Goal: Task Accomplishment & Management: Complete application form

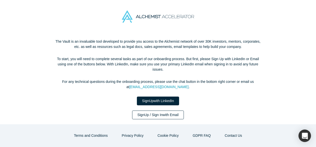
scroll to position [18, 0]
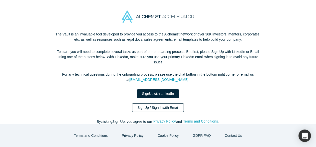
click at [172, 105] on link "Sign Up / Sign In with Email" at bounding box center [158, 108] width 52 height 9
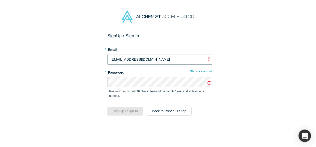
drag, startPoint x: 150, startPoint y: 62, endPoint x: 104, endPoint y: 57, distance: 46.3
click at [104, 57] on div "Sign Up / Sign In * Email [EMAIL_ADDRESS][DOMAIN_NAME] * Password Show Password…" at bounding box center [160, 92] width 320 height 118
type input "[EMAIL_ADDRESS][DOMAIN_NAME]"
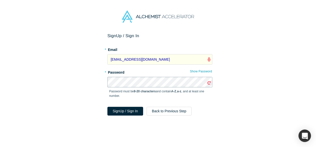
click at [108, 107] on button "Sign Up / Sign In" at bounding box center [126, 111] width 36 height 9
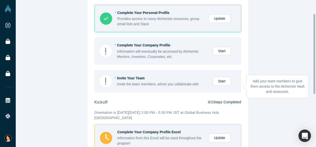
scroll to position [25, 0]
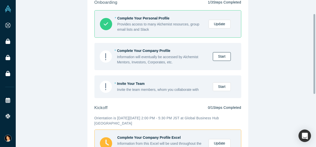
click at [221, 58] on link "Start" at bounding box center [222, 56] width 18 height 9
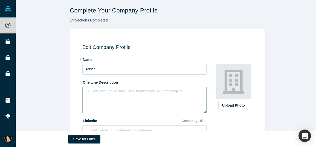
click at [166, 96] on textarea at bounding box center [145, 100] width 124 height 26
paste textarea "Adrich is a [PERSON_NAME] intelligence platform that captures real-time product…"
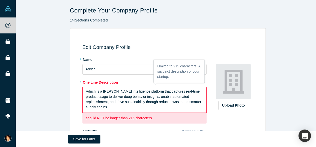
drag, startPoint x: 130, startPoint y: 111, endPoint x: 46, endPoint y: 86, distance: 87.5
click at [46, 86] on div "Edit Company Profile * Name Adrich * One Line Description Adrich is a [PERSON_N…" at bounding box center [168, 140] width 304 height 224
paste textarea "transforms everyday products into smart products, unlocking real-time consumer …"
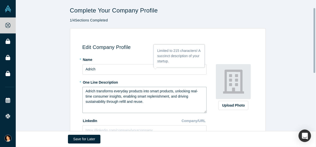
scroll to position [25, 0]
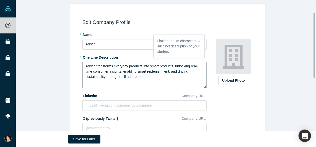
type textarea "Adrich transforms everyday products into smart products, unlocking real-time co…"
click at [124, 109] on input at bounding box center [145, 106] width 124 height 11
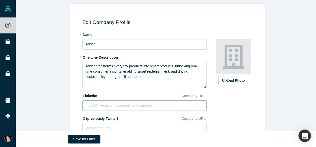
click at [117, 107] on input at bounding box center [145, 106] width 124 height 11
paste input "[URL][DOMAIN_NAME]"
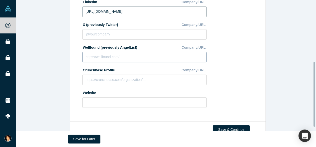
scroll to position [125, 0]
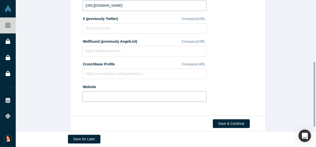
type input "[URL][DOMAIN_NAME]"
click at [120, 97] on input at bounding box center [145, 97] width 124 height 11
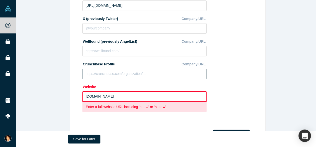
click at [121, 72] on input at bounding box center [145, 74] width 124 height 11
click at [81, 140] on button "Save for Later" at bounding box center [84, 139] width 33 height 9
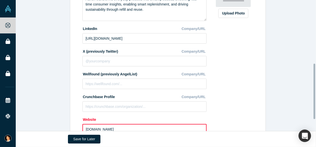
scroll to position [150, 0]
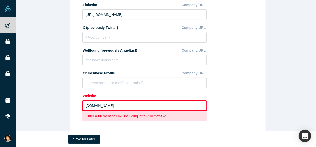
click at [116, 106] on input "[DOMAIN_NAME]" at bounding box center [145, 106] width 124 height 11
drag, startPoint x: 116, startPoint y: 106, endPoint x: 78, endPoint y: 108, distance: 37.9
click at [78, 108] on div "Edit Company Profile * Name Adrich * One Line Description Adrich transforms eve…" at bounding box center [167, 25] width 190 height 213
click at [232, 104] on div "Upload Photo Zoom Save Remove Upload New" at bounding box center [233, 32] width 43 height 186
drag, startPoint x: 125, startPoint y: 108, endPoint x: 74, endPoint y: 106, distance: 50.3
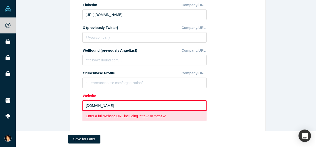
click at [74, 106] on div "Edit Company Profile * Name Adrich * One Line Description Adrich transforms eve…" at bounding box center [167, 25] width 190 height 213
paste input "[URL][DOMAIN_NAME]"
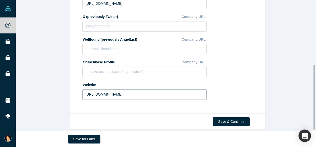
scroll to position [133, 0]
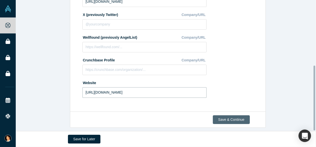
type input "[URL][DOMAIN_NAME]"
click at [239, 118] on button "Save & Continue" at bounding box center [231, 120] width 37 height 9
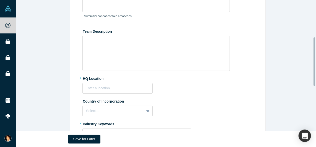
scroll to position [100, 0]
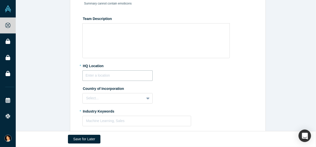
click at [121, 79] on input "text" at bounding box center [118, 76] width 70 height 11
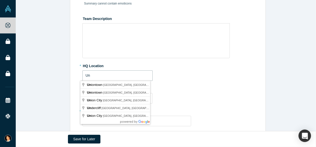
type input "U"
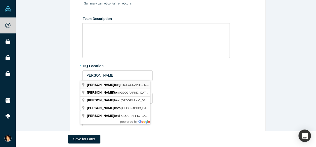
type input "[GEOGRAPHIC_DATA], [GEOGRAPHIC_DATA], [GEOGRAPHIC_DATA]"
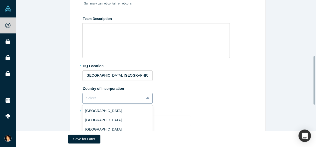
click at [122, 98] on div "249 results available. Use Up and Down to choose options, press Enter to select…" at bounding box center [118, 98] width 70 height 11
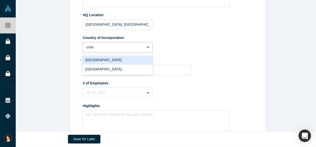
type input "united"
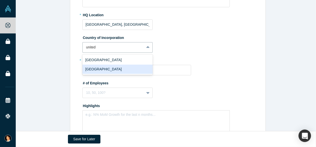
click at [115, 71] on div "[GEOGRAPHIC_DATA]" at bounding box center [118, 69] width 70 height 9
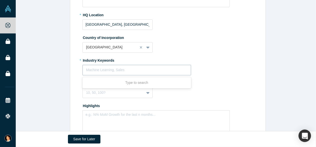
click at [111, 70] on div at bounding box center [137, 70] width 102 height 6
type input "iot"
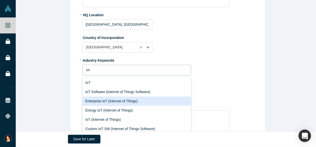
click at [112, 100] on div "Enterprise IoT (Internet of Things)" at bounding box center [137, 101] width 109 height 9
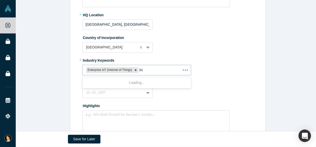
type input "iiot"
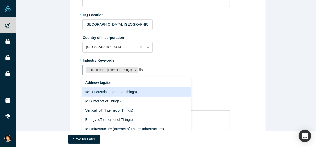
click at [142, 90] on div "IIoT (Industrial Internet of Things)" at bounding box center [137, 92] width 109 height 9
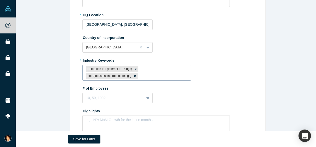
click at [153, 70] on div "Enterprise IoT (Internet of Things) IIoT (Industrial Internet of Things)" at bounding box center [137, 72] width 109 height 15
type input "ai"
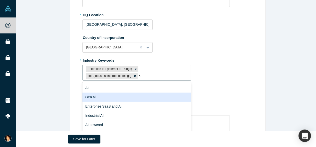
click at [143, 95] on div "Gen ai" at bounding box center [137, 97] width 109 height 9
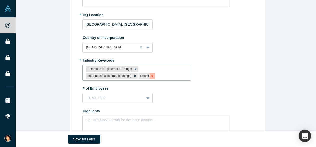
click at [151, 78] on icon "Remove Gen ai" at bounding box center [153, 77] width 4 height 4
type input "a"
type input "connected products"
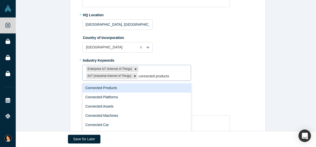
click at [136, 89] on div "Connected Products" at bounding box center [137, 88] width 109 height 9
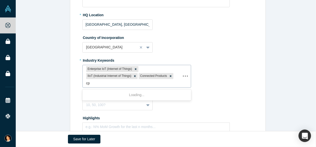
type input "cpg"
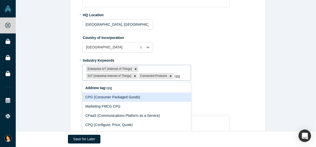
click at [129, 95] on div "CPG (Consumer Packaged Goods)" at bounding box center [137, 97] width 109 height 9
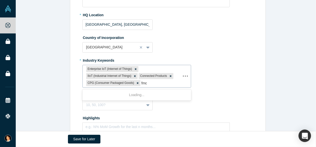
type input "fmcg"
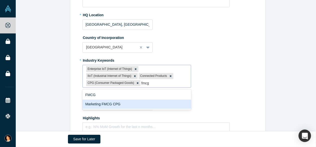
click at [126, 104] on div "Marketing FMCG CPG" at bounding box center [137, 104] width 109 height 9
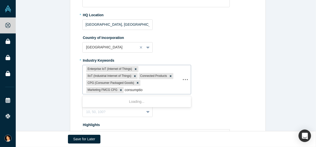
type input "consumption"
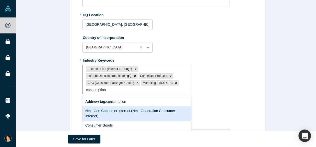
click at [160, 115] on div "Next-Gen Consumer Internet (Next-Generation Consumer Internet)" at bounding box center [137, 114] width 109 height 15
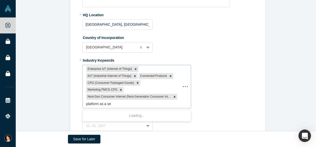
type input "platform as a ser"
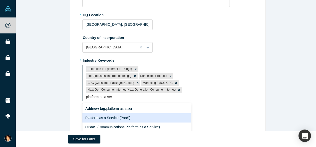
click at [135, 122] on div "Platform as a Service (PaaS)" at bounding box center [137, 118] width 109 height 9
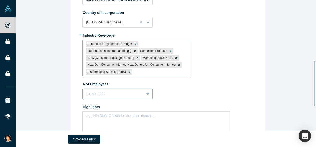
click at [136, 97] on div "10, 50, 100?" at bounding box center [118, 94] width 70 height 11
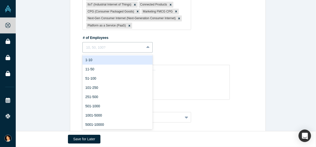
click at [120, 63] on div "1-10" at bounding box center [118, 60] width 70 height 9
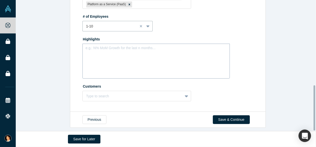
scroll to position [290, 0]
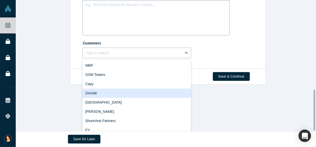
click at [156, 58] on div "10 results available. Use Up and Down to choose options, press Enter to select …" at bounding box center [137, 53] width 109 height 11
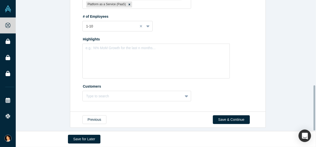
click at [64, 84] on div "Complete Your Company Profile 2 / 4 Sections Completed Edit Overview * Summary …" at bounding box center [168, 67] width 304 height 135
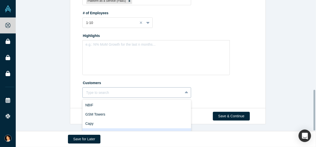
scroll to position [290, 0]
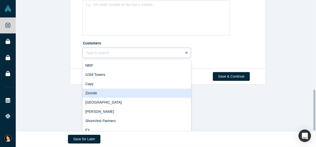
click at [160, 58] on div "10 results available. Use Up and Down to choose options, press Enter to select …" at bounding box center [137, 53] width 109 height 11
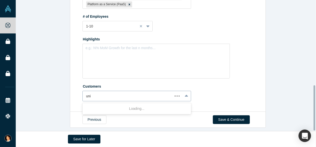
type input "unil"
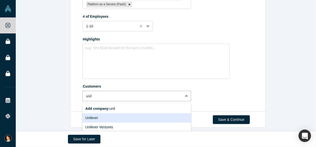
click at [130, 114] on div "Unilever" at bounding box center [137, 118] width 109 height 9
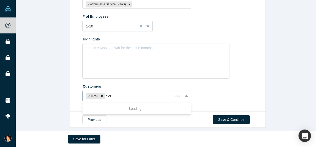
type input "cloro"
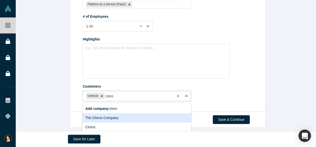
click at [117, 117] on div "The Clorox Company" at bounding box center [137, 118] width 109 height 9
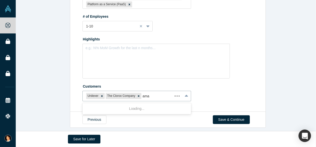
type input "amaz"
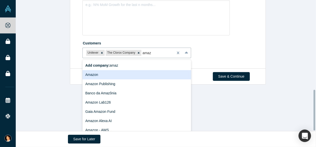
click at [121, 74] on div "Amazon" at bounding box center [137, 74] width 109 height 9
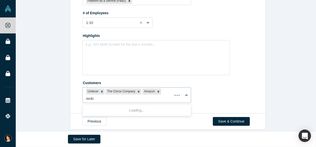
scroll to position [252, 0]
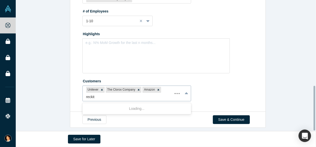
type input "reckitt"
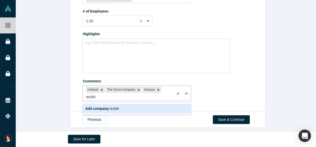
click at [134, 104] on div "Add company: reckitt" at bounding box center [137, 108] width 109 height 9
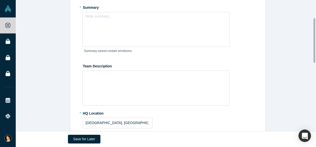
scroll to position [2, 0]
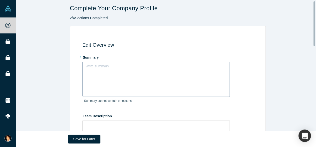
click at [115, 76] on div "Write summary..." at bounding box center [157, 79] width 148 height 35
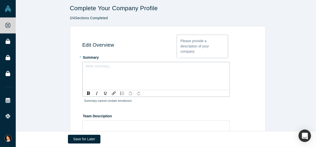
click at [91, 64] on div "rdw-editor" at bounding box center [156, 68] width 141 height 8
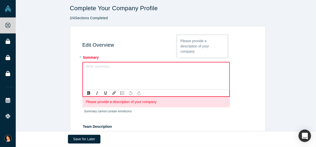
click at [92, 68] on div "rdw-editor" at bounding box center [156, 68] width 134 height 5
click at [132, 72] on div "Write summary..." at bounding box center [157, 79] width 148 height 35
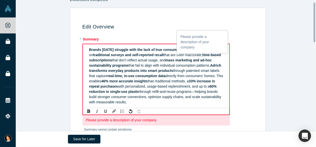
scroll to position [52, 0]
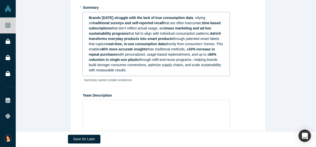
scroll to position [77, 0]
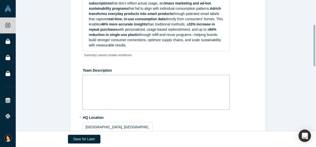
click at [172, 87] on div "rdw-wrapper" at bounding box center [157, 92] width 148 height 35
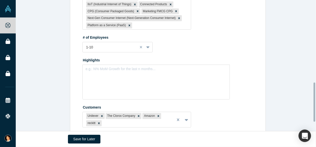
scroll to position [302, 0]
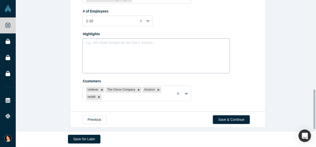
click at [119, 54] on div "e.g.: N% MoM Growth for the last n months..." at bounding box center [157, 56] width 148 height 35
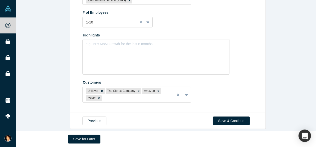
click at [95, 133] on div "Save for Later" at bounding box center [166, 140] width 196 height 16
click at [117, 56] on div "e.g.: N% MoM Growth for the last n months..." at bounding box center [157, 57] width 148 height 35
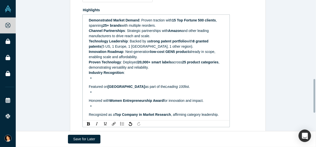
scroll to position [346, 0]
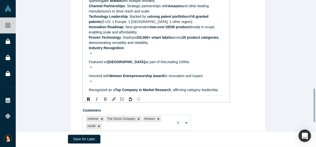
click at [110, 71] on div "Demonstrated Market Demand : Proven traction with 15 Top Fortune 500 clients , …" at bounding box center [156, 43] width 135 height 100
click at [107, 68] on div "rdw-editor" at bounding box center [159, 67] width 130 height 5
click at [95, 54] on div "rdw-editor" at bounding box center [159, 53] width 130 height 5
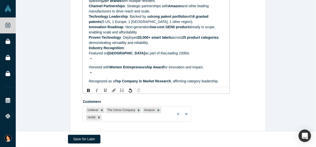
click at [112, 61] on div "rdw-editor" at bounding box center [159, 58] width 130 height 5
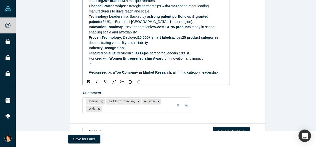
click at [112, 64] on div "rdw-editor" at bounding box center [159, 63] width 130 height 5
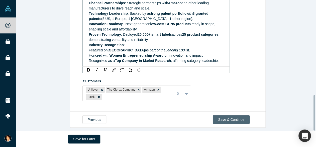
click at [234, 117] on button "Save & Continue" at bounding box center [231, 120] width 37 height 9
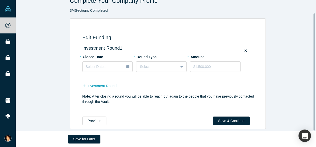
scroll to position [15, 0]
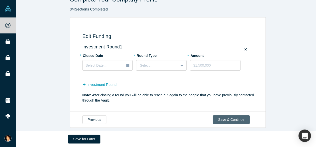
click at [224, 116] on button "Save & Continue" at bounding box center [231, 120] width 37 height 9
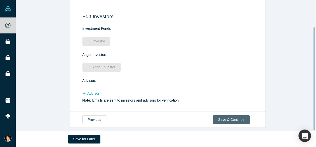
scroll to position [34, 0]
click at [224, 116] on button "Save & Continue" at bounding box center [231, 120] width 37 height 9
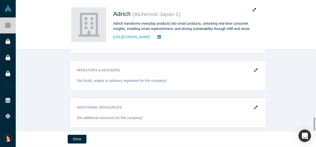
scroll to position [418, 0]
click at [83, 140] on button "Done" at bounding box center [77, 139] width 19 height 9
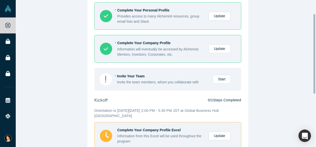
scroll to position [25, 0]
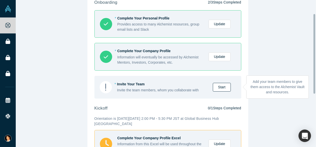
click at [221, 90] on link "Start" at bounding box center [222, 87] width 18 height 9
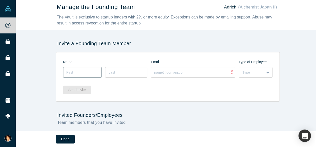
click at [72, 71] on input at bounding box center [82, 72] width 39 height 11
drag, startPoint x: 95, startPoint y: 74, endPoint x: 47, endPoint y: 77, distance: 48.6
click at [47, 77] on div "Manage the Founding Team Adrich (Alchemist Japan II) The Vault is exclusive to …" at bounding box center [168, 67] width 304 height 135
type input "E"
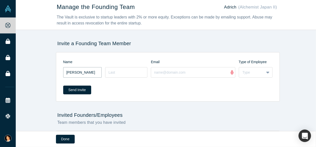
type input "[PERSON_NAME]"
click at [137, 74] on input at bounding box center [126, 72] width 42 height 11
type input "[PERSON_NAME]"
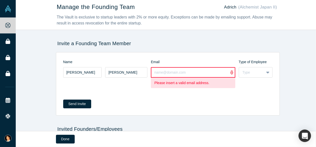
click at [153, 72] on input at bounding box center [193, 72] width 85 height 11
paste input "[PERSON_NAME] [PERSON_NAME] <[EMAIL_ADDRESS][DOMAIN_NAME]>"
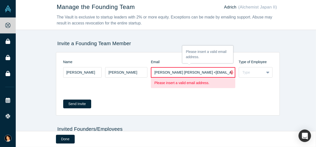
scroll to position [0, 7]
click at [181, 72] on input "[PERSON_NAME] [PERSON_NAME] <[EMAIL_ADDRESS][DOMAIN_NAME]>" at bounding box center [193, 72] width 85 height 11
drag, startPoint x: 181, startPoint y: 72, endPoint x: 118, endPoint y: 79, distance: 63.4
click at [118, 79] on div "[PERSON_NAME] [PERSON_NAME] [PERSON_NAME] <[EMAIL_ADDRESS][DOMAIN_NAME]> Please…" at bounding box center [168, 80] width 210 height 26
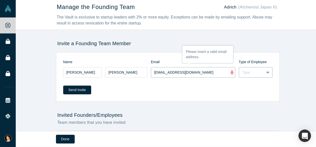
type input "[EMAIL_ADDRESS][DOMAIN_NAME]"
click at [245, 72] on div "Type" at bounding box center [252, 72] width 18 height 5
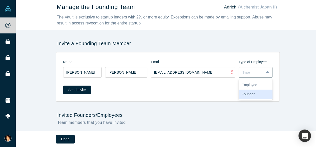
click at [250, 95] on div "Founder" at bounding box center [256, 94] width 34 height 9
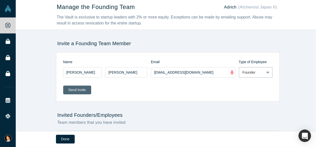
click at [79, 92] on button "Send Invite" at bounding box center [77, 90] width 28 height 9
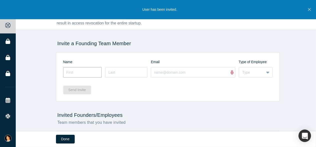
drag, startPoint x: 72, startPoint y: 70, endPoint x: 74, endPoint y: 77, distance: 7.7
click at [74, 77] on input at bounding box center [82, 72] width 39 height 11
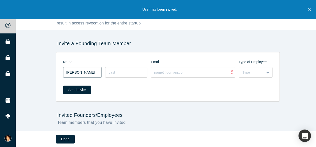
type input "[PERSON_NAME]"
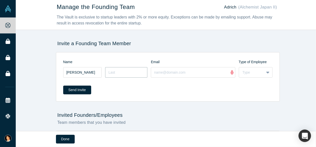
click at [111, 74] on input at bounding box center [126, 72] width 42 height 11
type input "[PERSON_NAME]"
click at [152, 76] on input at bounding box center [193, 72] width 85 height 11
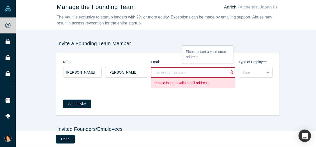
paste input "[PERSON_NAME] <[EMAIL_ADDRESS][DOMAIN_NAME]>"
drag, startPoint x: 176, startPoint y: 73, endPoint x: 143, endPoint y: 72, distance: 32.5
click at [143, 72] on div "[PERSON_NAME] [PERSON_NAME] <[EMAIL_ADDRESS][DOMAIN_NAME]> Please insert a vali…" at bounding box center [168, 80] width 210 height 26
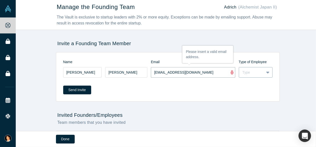
type input "[EMAIL_ADDRESS][DOMAIN_NAME]"
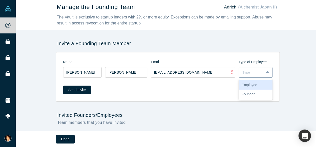
click at [257, 77] on div "Type" at bounding box center [256, 72] width 34 height 11
click at [253, 94] on div "Founder" at bounding box center [256, 94] width 34 height 9
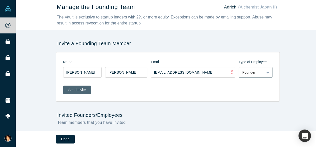
click at [81, 92] on button "Send Invite" at bounding box center [77, 90] width 28 height 9
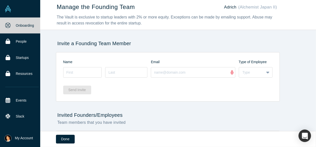
click at [25, 29] on link "Onboarding" at bounding box center [22, 26] width 44 height 16
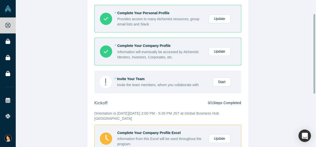
scroll to position [25, 0]
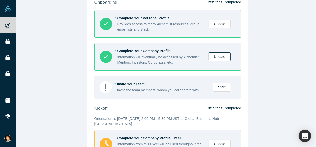
click at [213, 59] on link "Update" at bounding box center [220, 57] width 22 height 9
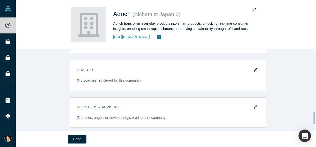
scroll to position [440, 0]
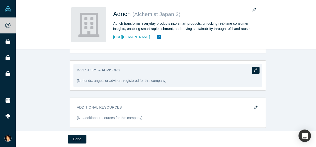
click at [257, 69] on button "button" at bounding box center [256, 70] width 8 height 7
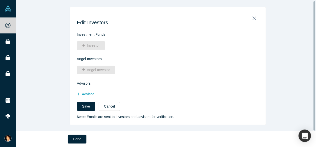
scroll to position [1, 0]
click at [114, 107] on button "Cancel" at bounding box center [110, 106] width 22 height 9
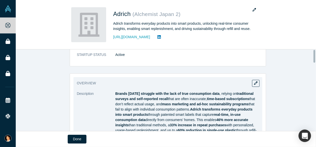
scroll to position [0, 0]
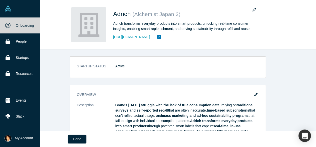
click at [24, 26] on link "Onboarding" at bounding box center [22, 26] width 44 height 16
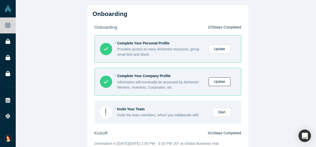
click at [212, 82] on link "Update" at bounding box center [220, 82] width 22 height 9
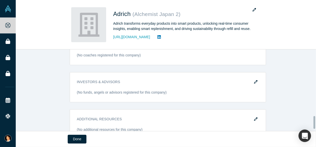
scroll to position [440, 0]
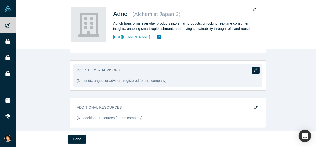
click at [254, 69] on icon "button" at bounding box center [256, 71] width 4 height 4
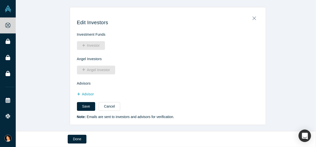
click at [93, 47] on div "Investor" at bounding box center [93, 46] width 32 height 8
click at [80, 46] on div "Investor" at bounding box center [93, 46] width 32 height 8
click at [89, 35] on h4 "Investment Funds" at bounding box center [168, 35] width 182 height 4
click at [94, 48] on div "Investor" at bounding box center [93, 46] width 32 height 8
click at [77, 141] on button "Done" at bounding box center [77, 139] width 19 height 9
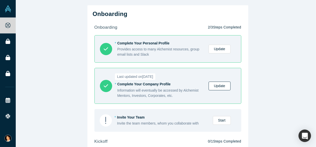
click at [218, 84] on link "Update" at bounding box center [220, 86] width 22 height 9
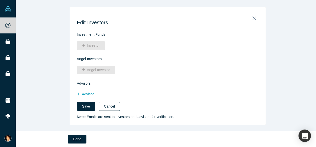
click at [104, 107] on button "Cancel" at bounding box center [110, 106] width 22 height 9
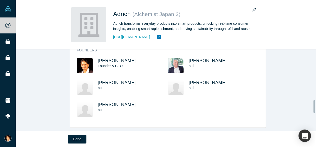
scroll to position [400, 0]
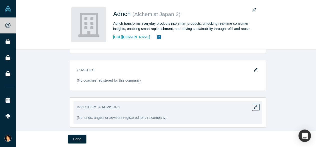
click at [115, 100] on div "Investors & Advisors (No funds, angels or advisors registered for this company)" at bounding box center [168, 113] width 197 height 30
click at [114, 107] on h3 "Investors & Advisors" at bounding box center [164, 107] width 175 height 5
click at [254, 107] on icon "button" at bounding box center [256, 108] width 4 height 4
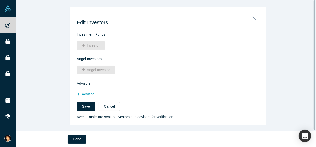
scroll to position [0, 0]
click at [92, 43] on div "Investor" at bounding box center [93, 46] width 32 height 8
click at [94, 34] on h4 "Investment Funds" at bounding box center [168, 35] width 182 height 4
click at [105, 34] on h4 "Investment Funds" at bounding box center [168, 35] width 182 height 4
click at [250, 22] on h3 "Edit Investors" at bounding box center [168, 23] width 182 height 6
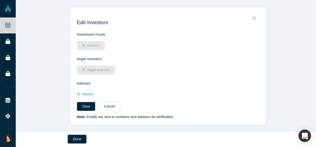
click at [253, 17] on icon "Close" at bounding box center [255, 19] width 4 height 6
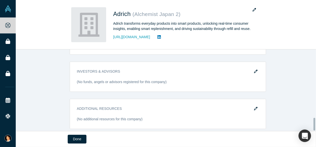
scroll to position [440, 0]
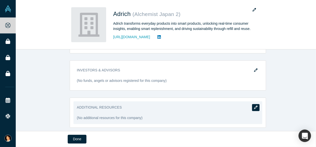
click at [252, 104] on button "button" at bounding box center [256, 107] width 8 height 7
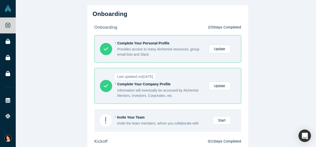
click at [143, 84] on div "* Complete Your Company Profile" at bounding box center [161, 84] width 86 height 5
click at [211, 81] on div "Last updated on [DATE] * Complete Your Company Profile Information will eventua…" at bounding box center [176, 86] width 117 height 25
click at [215, 88] on link "Update" at bounding box center [220, 86] width 22 height 9
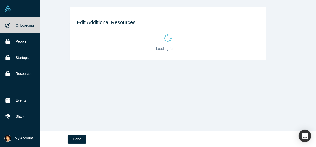
click at [9, 9] on img at bounding box center [8, 8] width 7 height 7
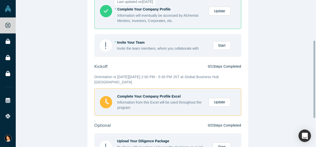
scroll to position [100, 0]
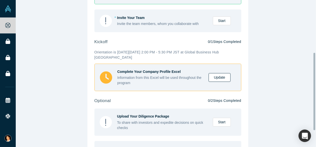
click at [214, 77] on link "Update" at bounding box center [220, 77] width 22 height 9
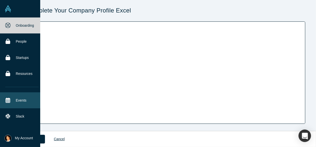
click at [32, 101] on link "Events" at bounding box center [22, 101] width 44 height 16
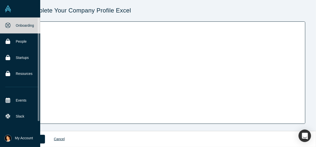
click at [17, 26] on link "Onboarding" at bounding box center [22, 26] width 44 height 16
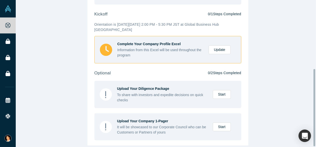
scroll to position [131, 0]
click at [222, 125] on link "Start" at bounding box center [222, 127] width 18 height 9
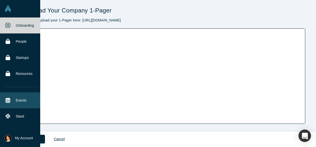
click at [19, 99] on link "Events" at bounding box center [22, 101] width 44 height 16
